Goal: Feedback & Contribution: Contribute content

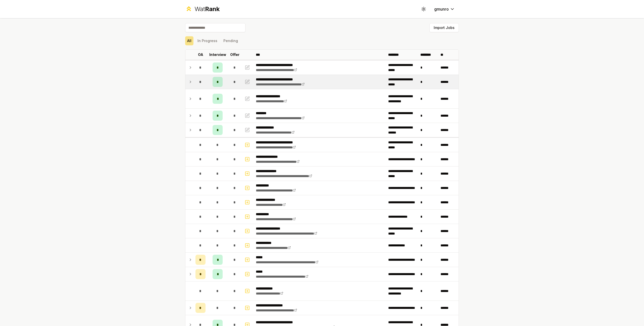
click at [353, 84] on td "**********" at bounding box center [320, 82] width 132 height 14
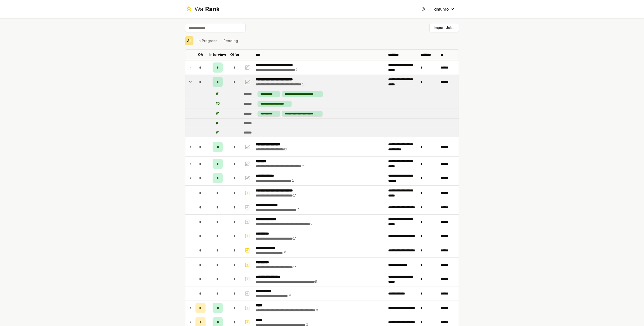
click at [245, 82] on icon "button" at bounding box center [247, 82] width 5 height 6
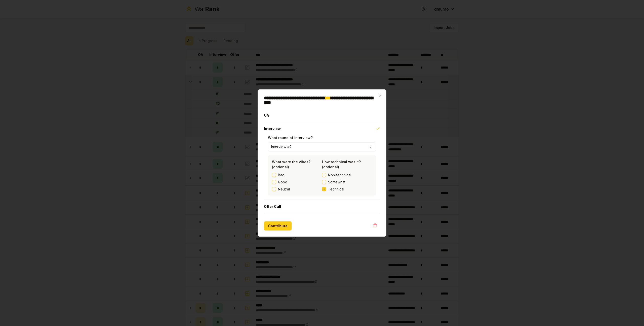
click at [290, 145] on button "Interview #2" at bounding box center [322, 146] width 108 height 9
select select "*"
click at [285, 180] on label "Good" at bounding box center [282, 181] width 9 height 5
click at [276, 180] on button "Good" at bounding box center [274, 182] width 4 height 4
click at [335, 175] on span "Non-technical" at bounding box center [339, 174] width 23 height 5
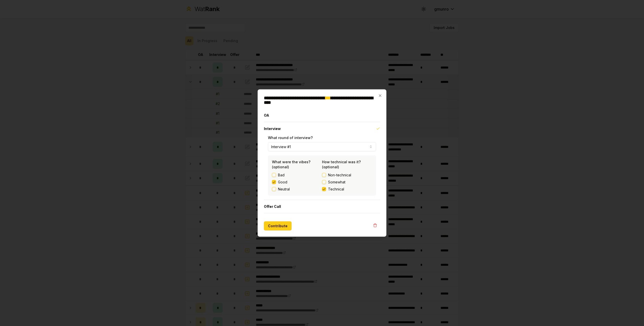
click at [326, 175] on button "Non-technical" at bounding box center [324, 175] width 4 height 4
click at [273, 225] on button "Contribute" at bounding box center [278, 225] width 28 height 9
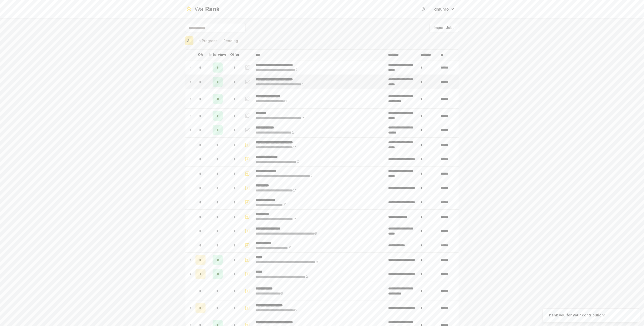
click at [185, 82] on td at bounding box center [189, 82] width 8 height 14
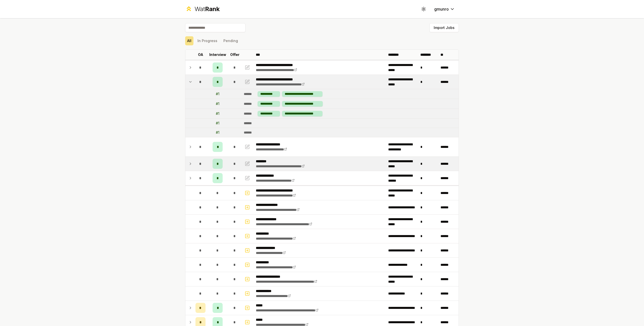
click at [189, 165] on icon at bounding box center [191, 164] width 4 height 6
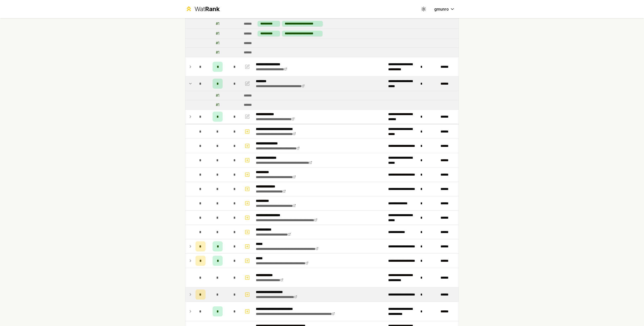
scroll to position [108, 0]
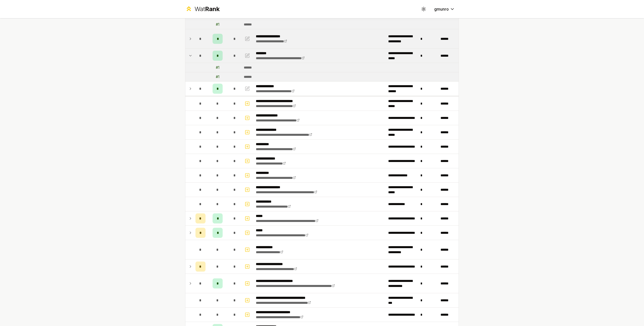
click at [194, 37] on td "*" at bounding box center [201, 38] width 14 height 19
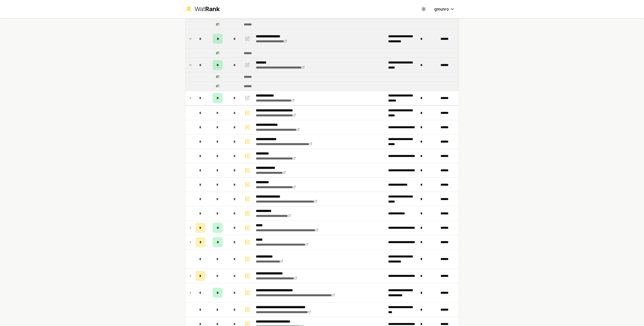
click at [194, 38] on td "*" at bounding box center [201, 38] width 14 height 19
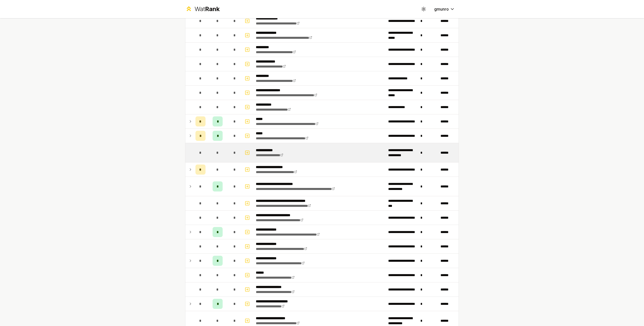
scroll to position [287, 0]
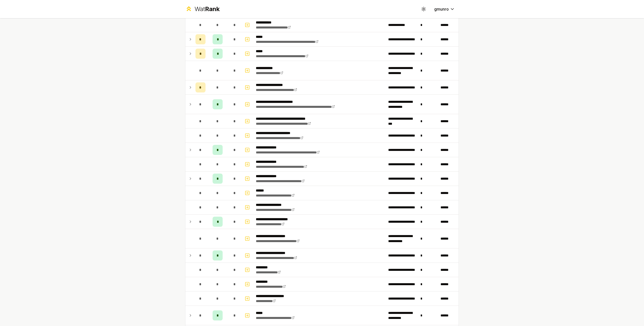
drag, startPoint x: 497, startPoint y: 50, endPoint x: 508, endPoint y: 19, distance: 32.7
click at [497, 50] on div "**********" at bounding box center [322, 163] width 644 height 326
